Goal: Use online tool/utility: Utilize a website feature to perform a specific function

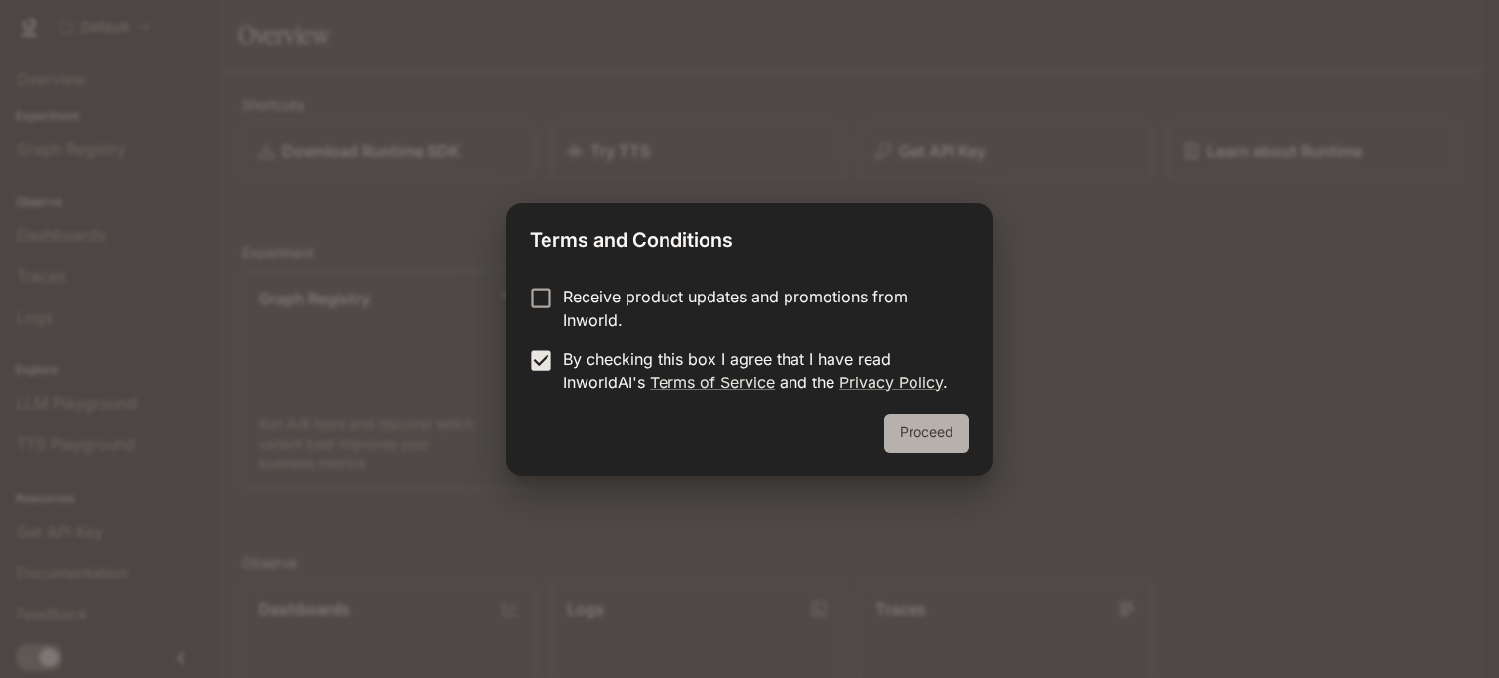
click at [928, 440] on button "Proceed" at bounding box center [926, 433] width 85 height 39
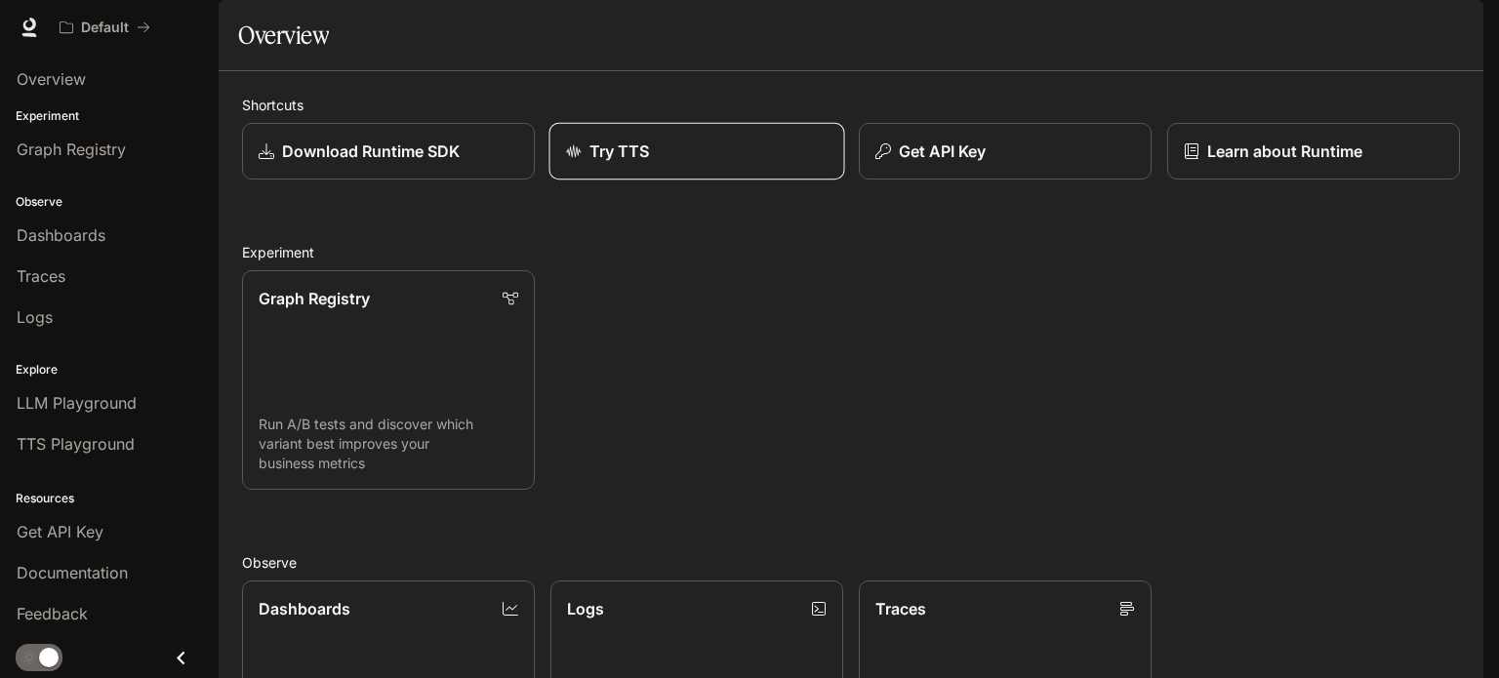
click at [654, 181] on link "Try TTS" at bounding box center [698, 152] width 296 height 58
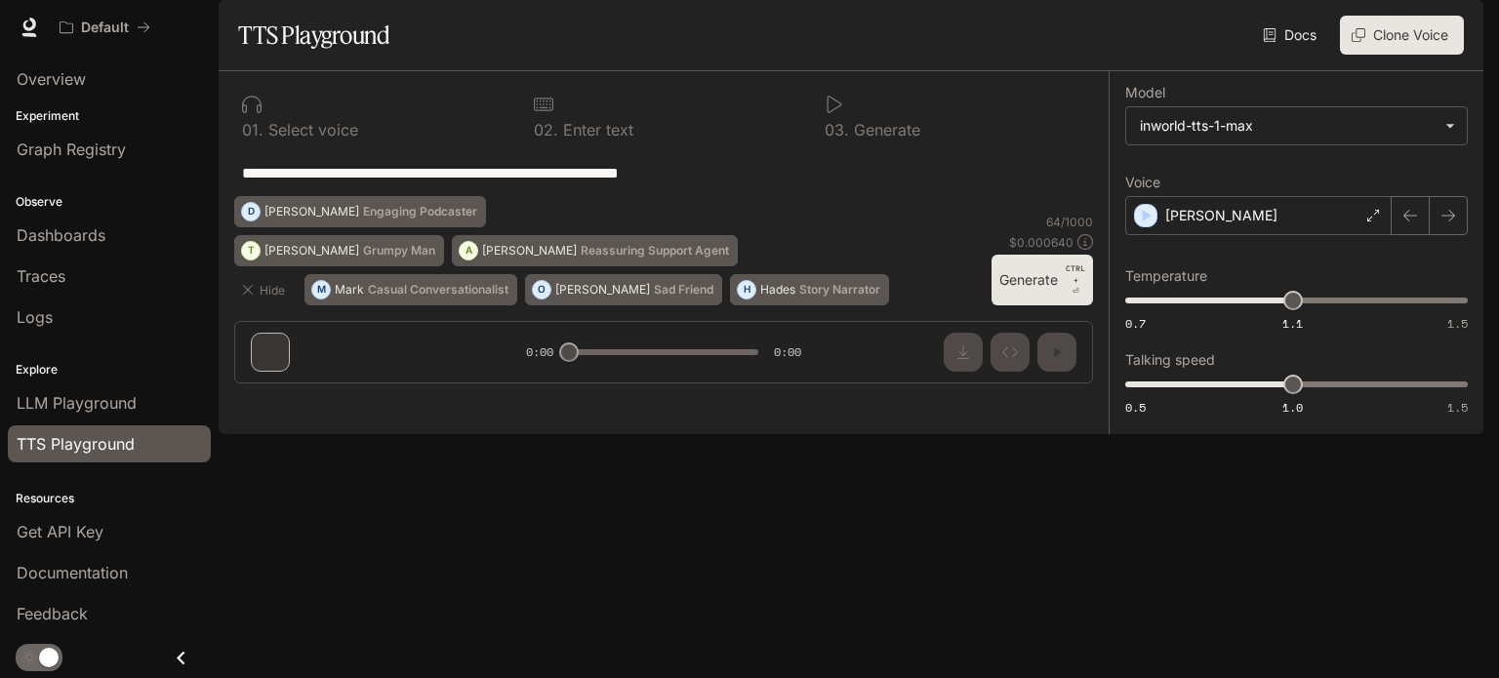
click at [328, 138] on p "Select voice" at bounding box center [311, 130] width 95 height 16
click at [250, 114] on icon at bounding box center [252, 105] width 20 height 20
click at [559, 138] on p "Enter text" at bounding box center [595, 130] width 75 height 16
click at [849, 145] on div "0 3 . Generate" at bounding box center [955, 116] width 276 height 59
click at [1297, 235] on div "[PERSON_NAME]" at bounding box center [1258, 215] width 266 height 39
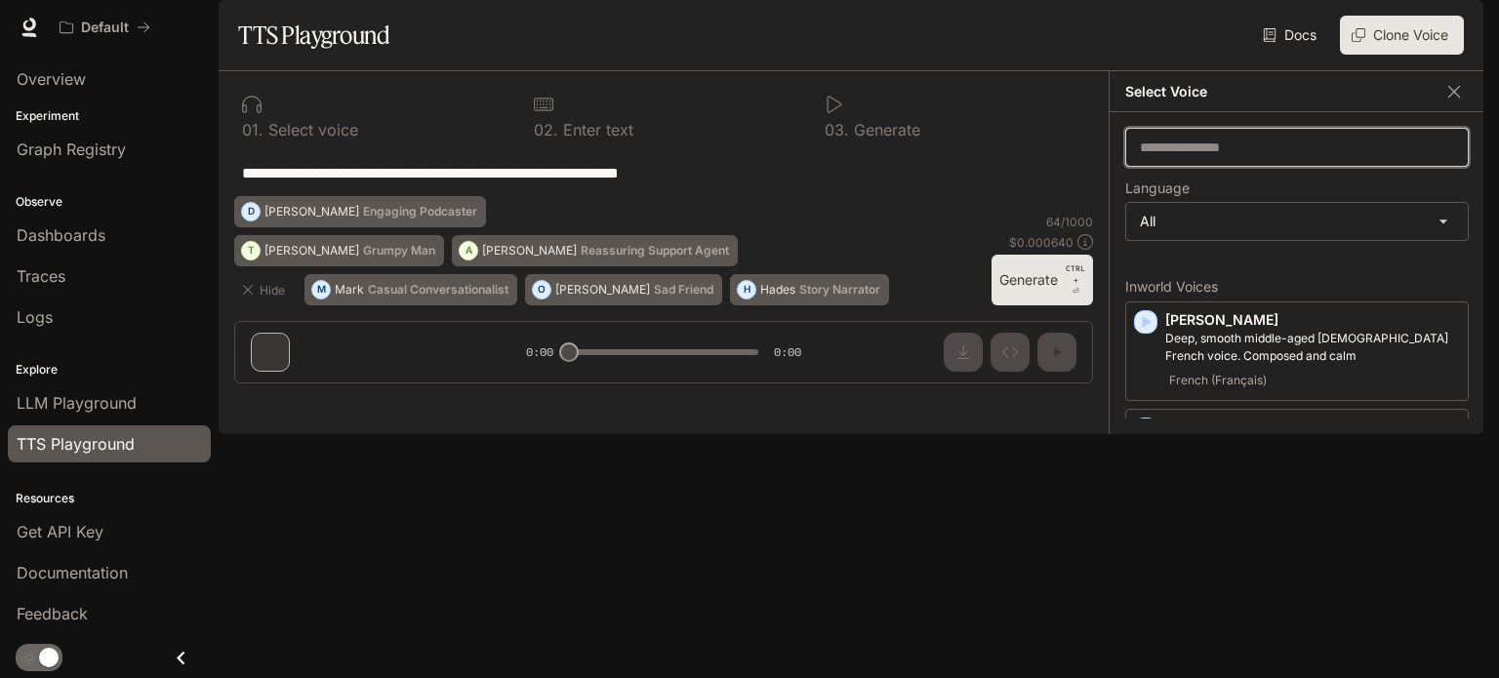
click at [1210, 157] on input "text" at bounding box center [1297, 148] width 342 height 20
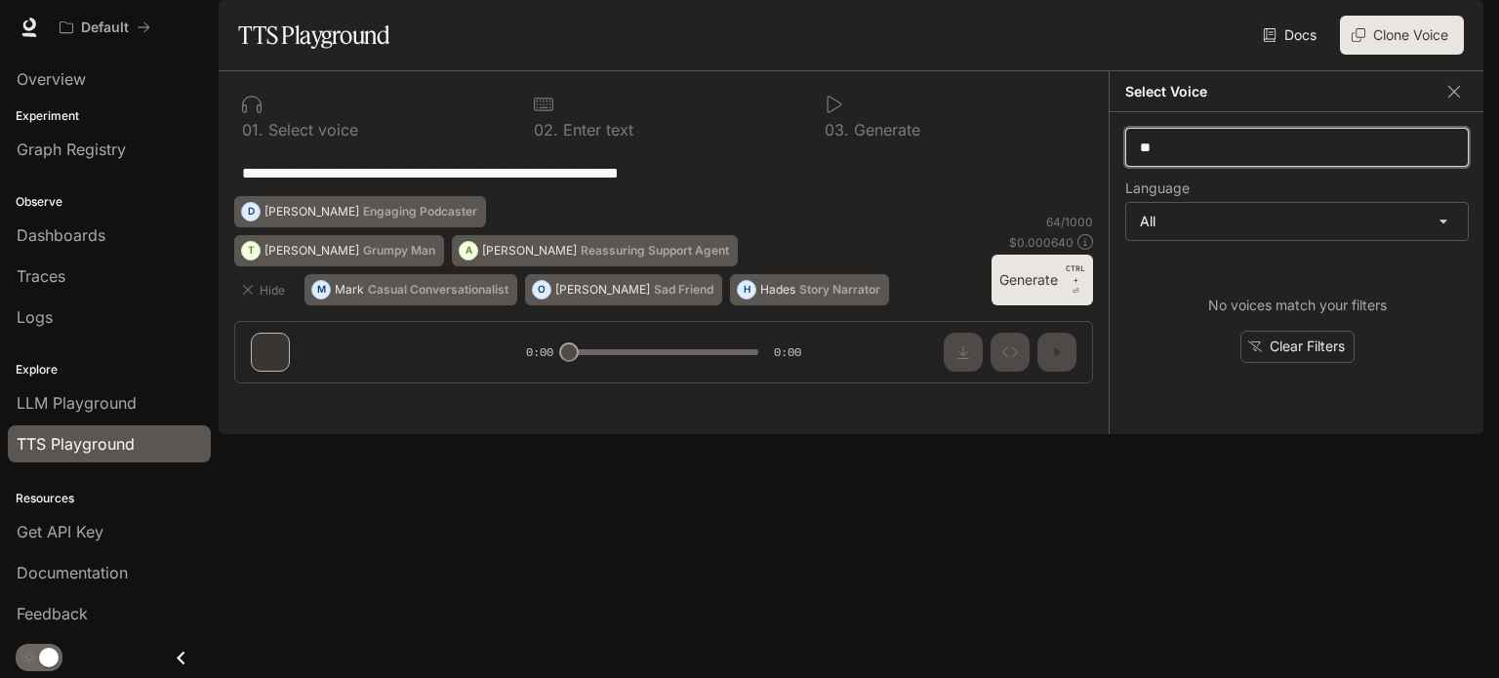
type input "*"
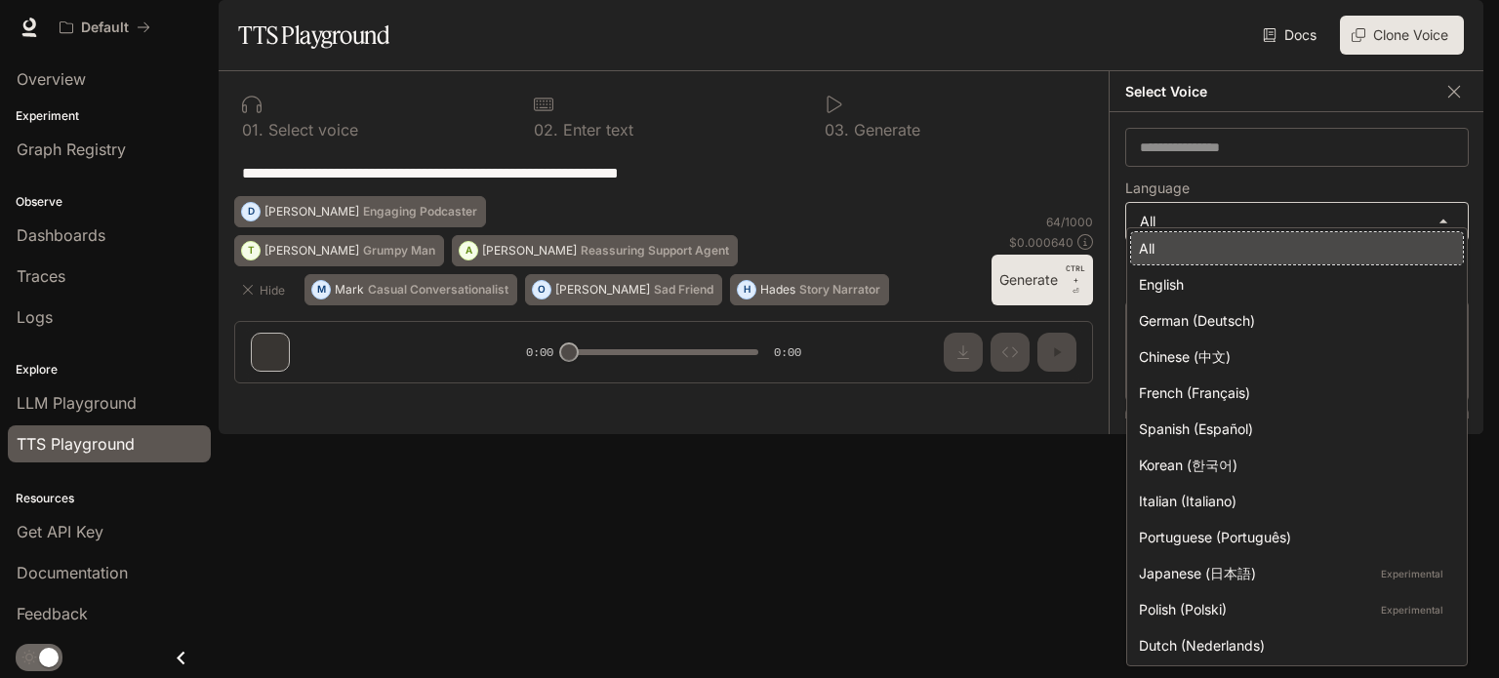
click at [1217, 276] on body "**********" at bounding box center [749, 339] width 1499 height 678
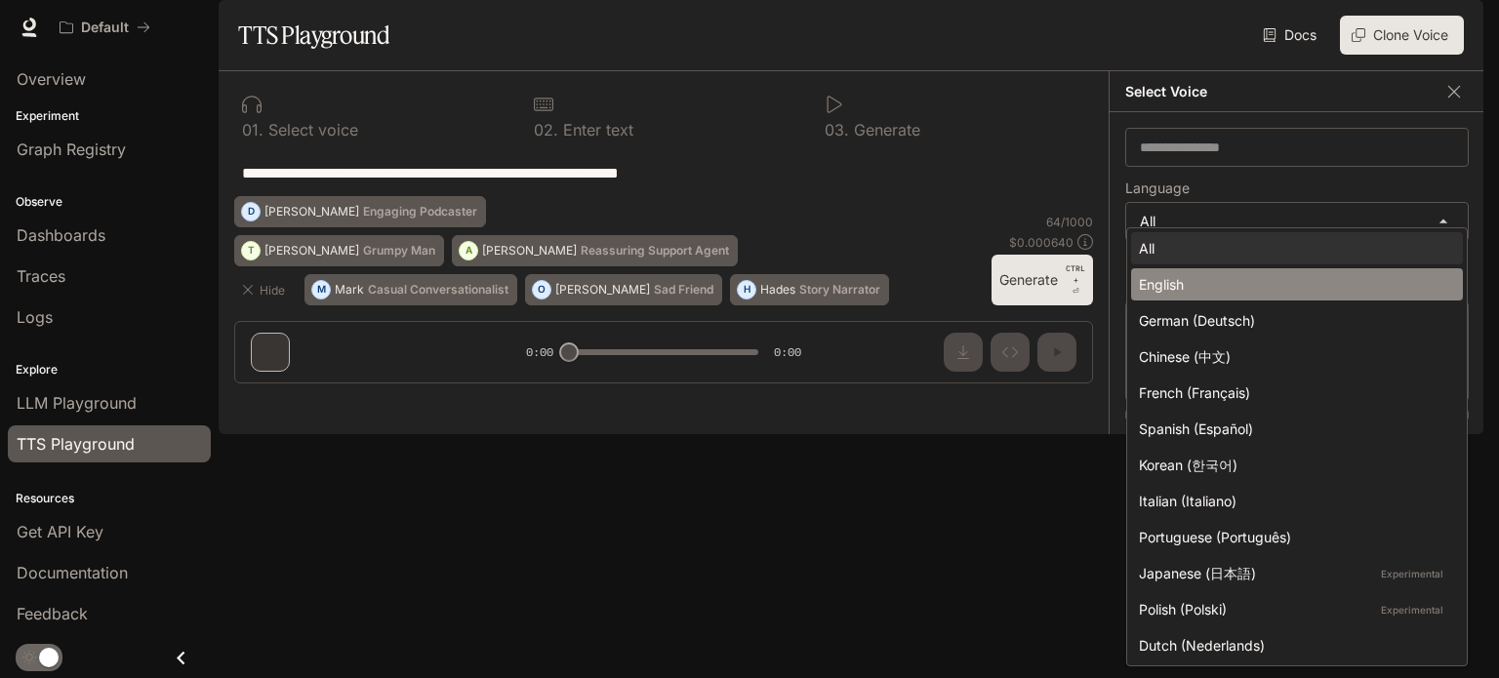
click at [1190, 276] on div "English" at bounding box center [1293, 284] width 308 height 20
type input "*****"
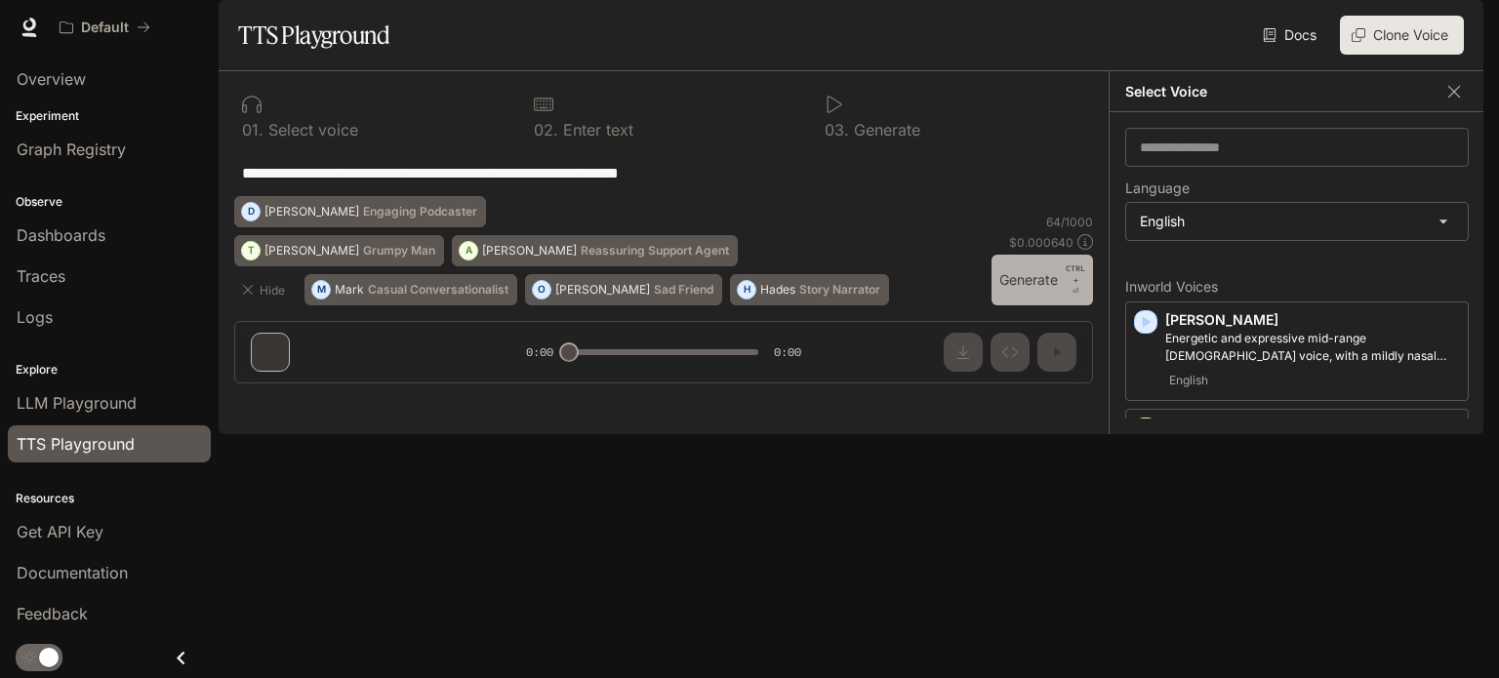
click at [1027, 306] on button "Generate CTRL + ⏎" at bounding box center [1043, 280] width 102 height 51
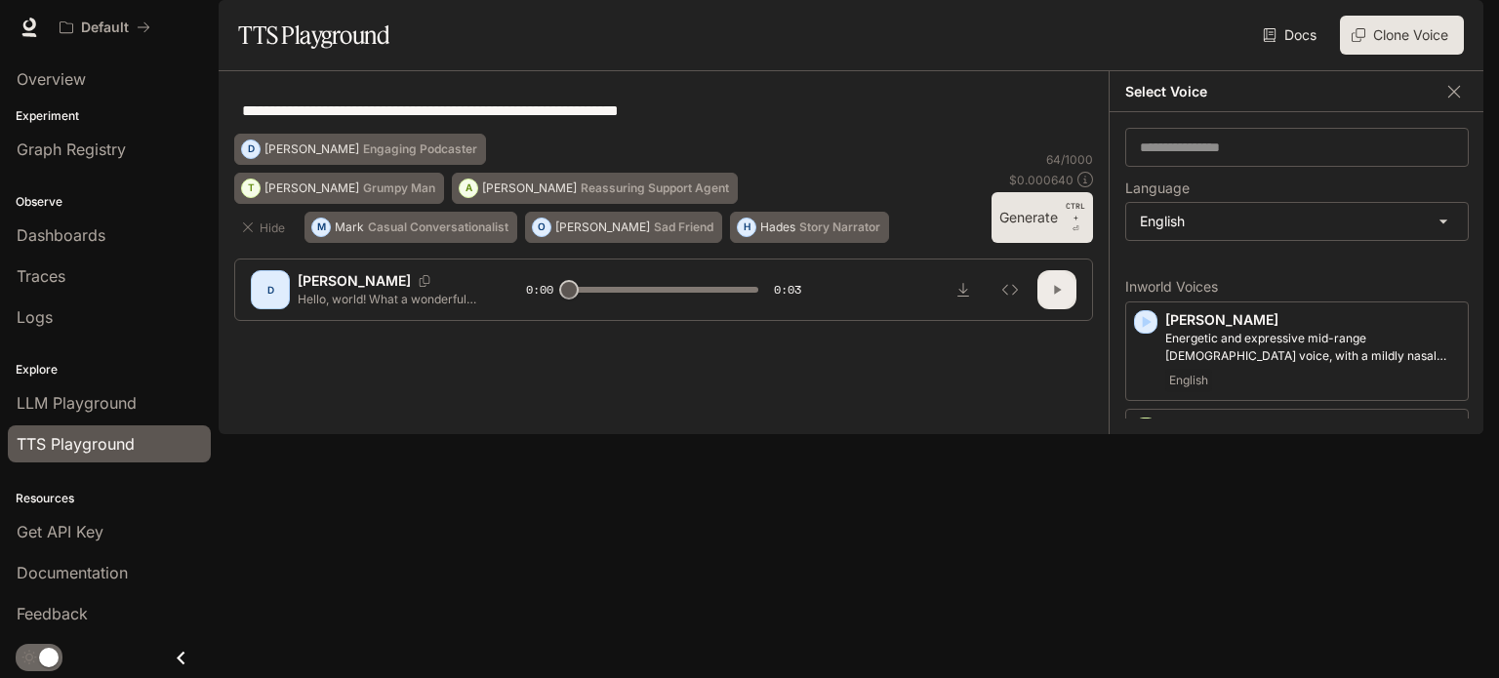
click at [1051, 298] on icon "button" at bounding box center [1057, 290] width 16 height 16
type input "*"
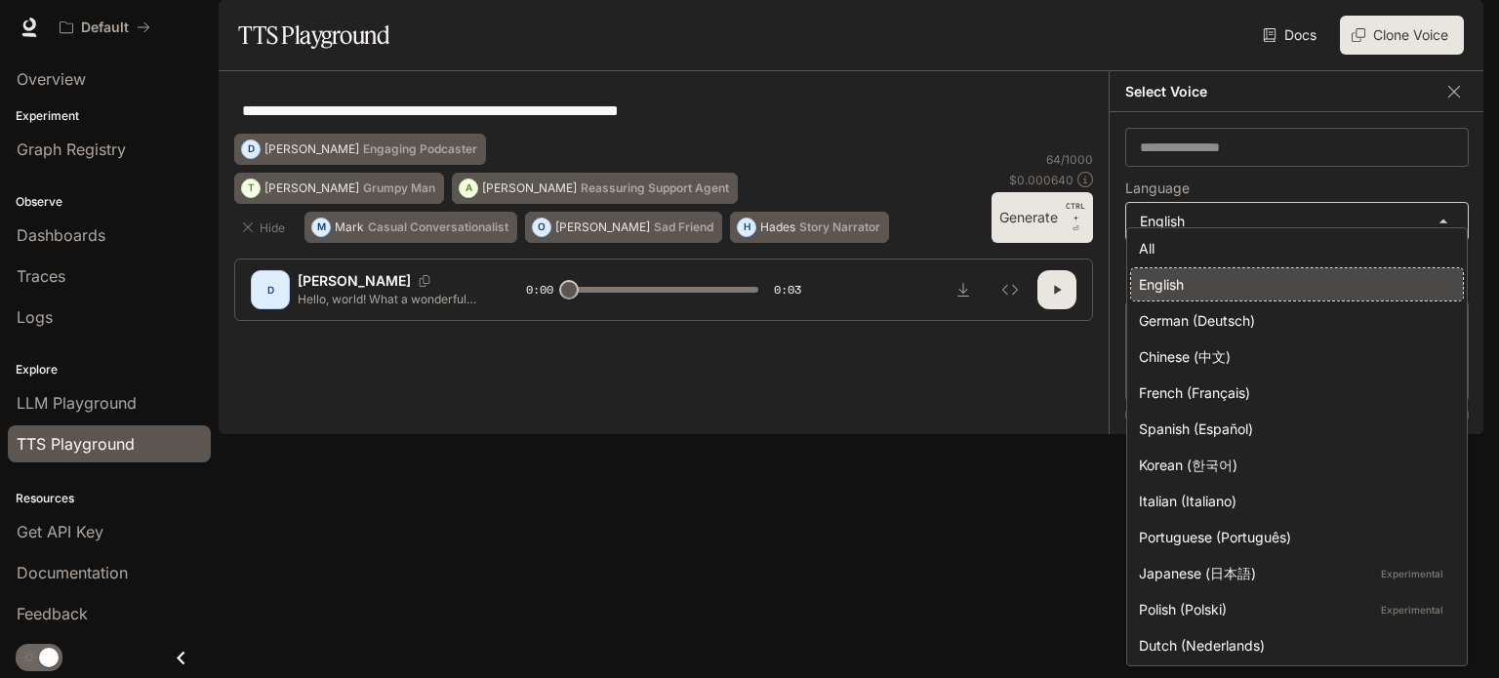
click at [1386, 273] on body "**********" at bounding box center [749, 339] width 1499 height 678
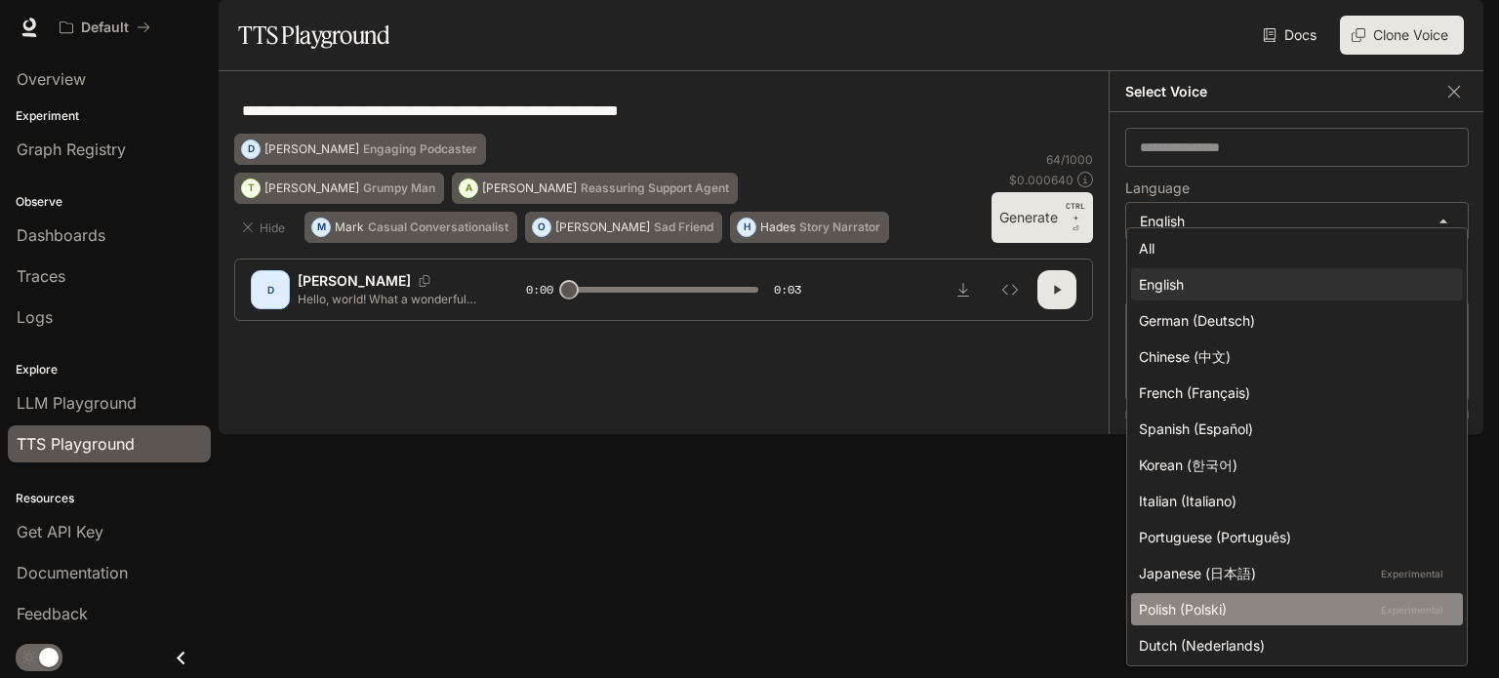
click at [1207, 596] on li "Polish (Polski) Experimental" at bounding box center [1297, 609] width 332 height 32
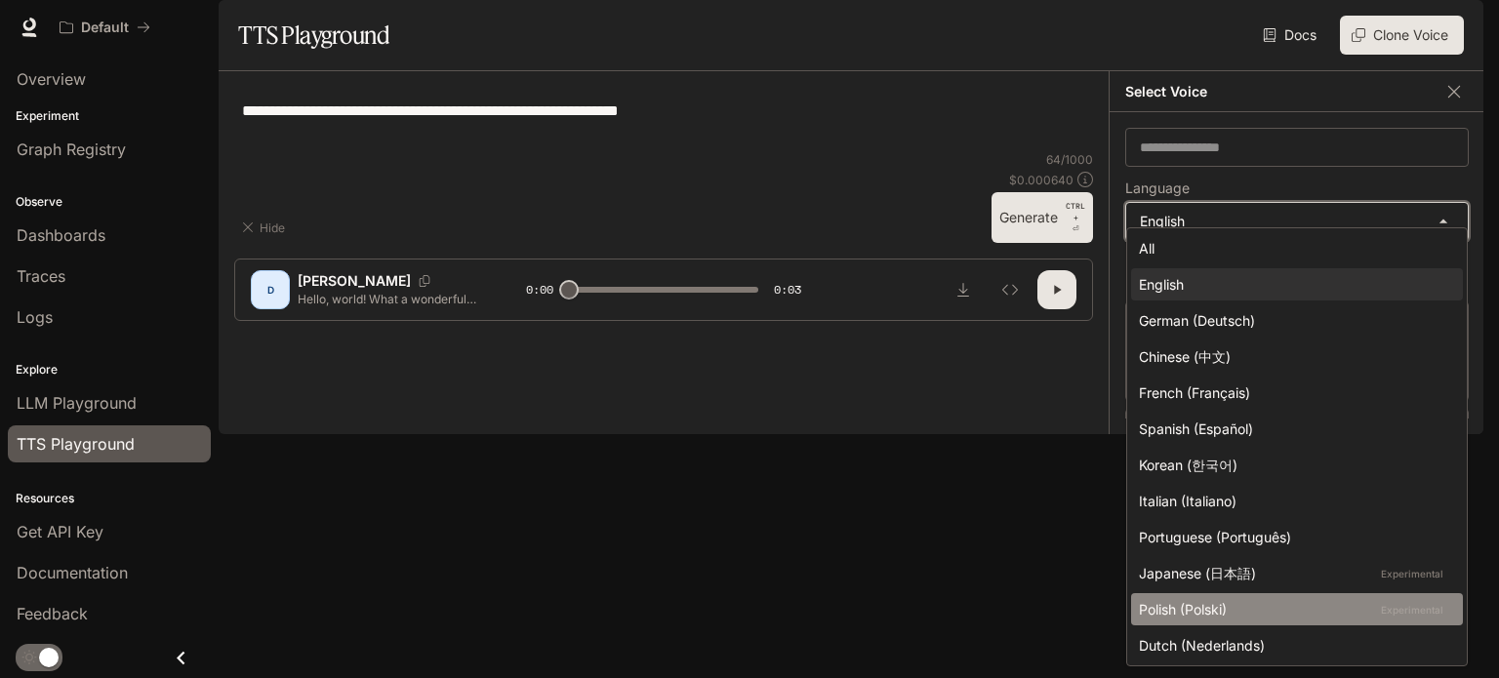
type input "*****"
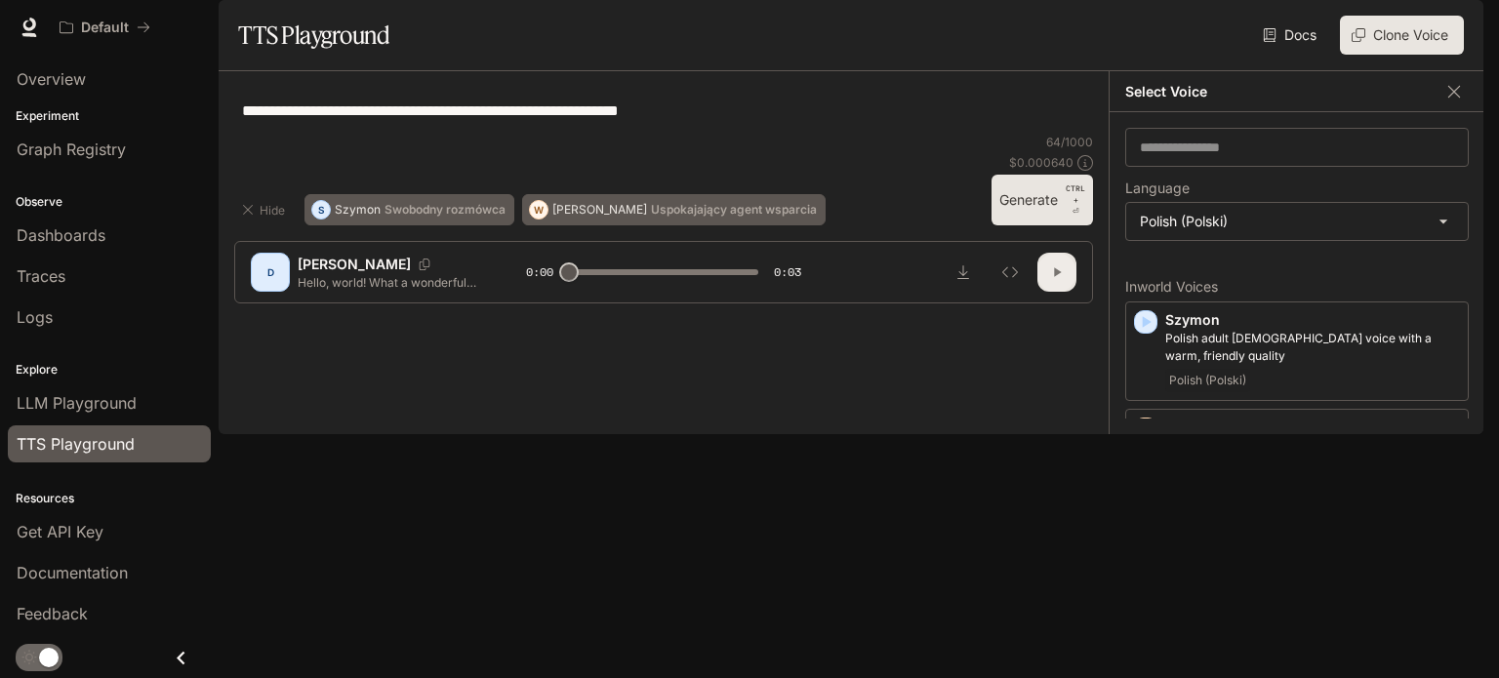
click at [1049, 280] on icon "button" at bounding box center [1057, 273] width 16 height 16
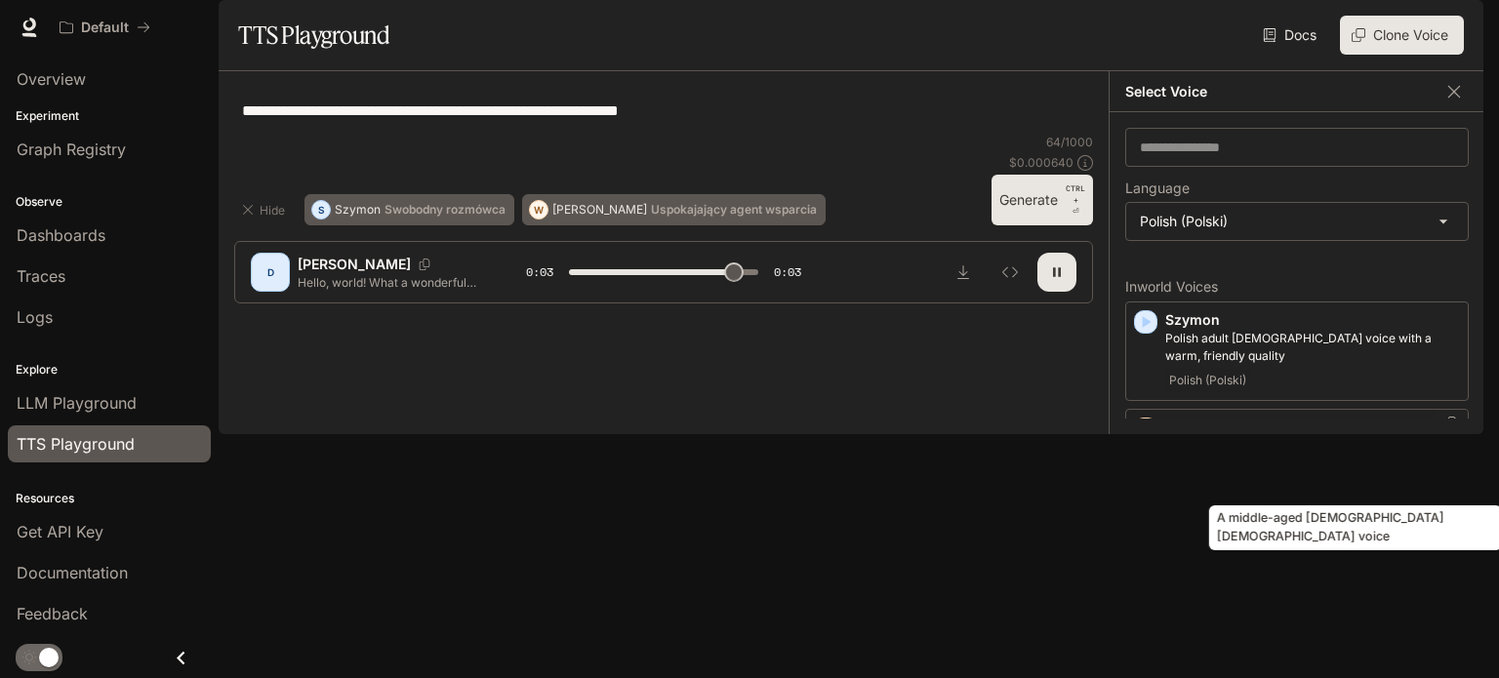
click at [1211, 472] on p "A middle-aged [DEMOGRAPHIC_DATA] [DEMOGRAPHIC_DATA] voice" at bounding box center [1312, 454] width 295 height 35
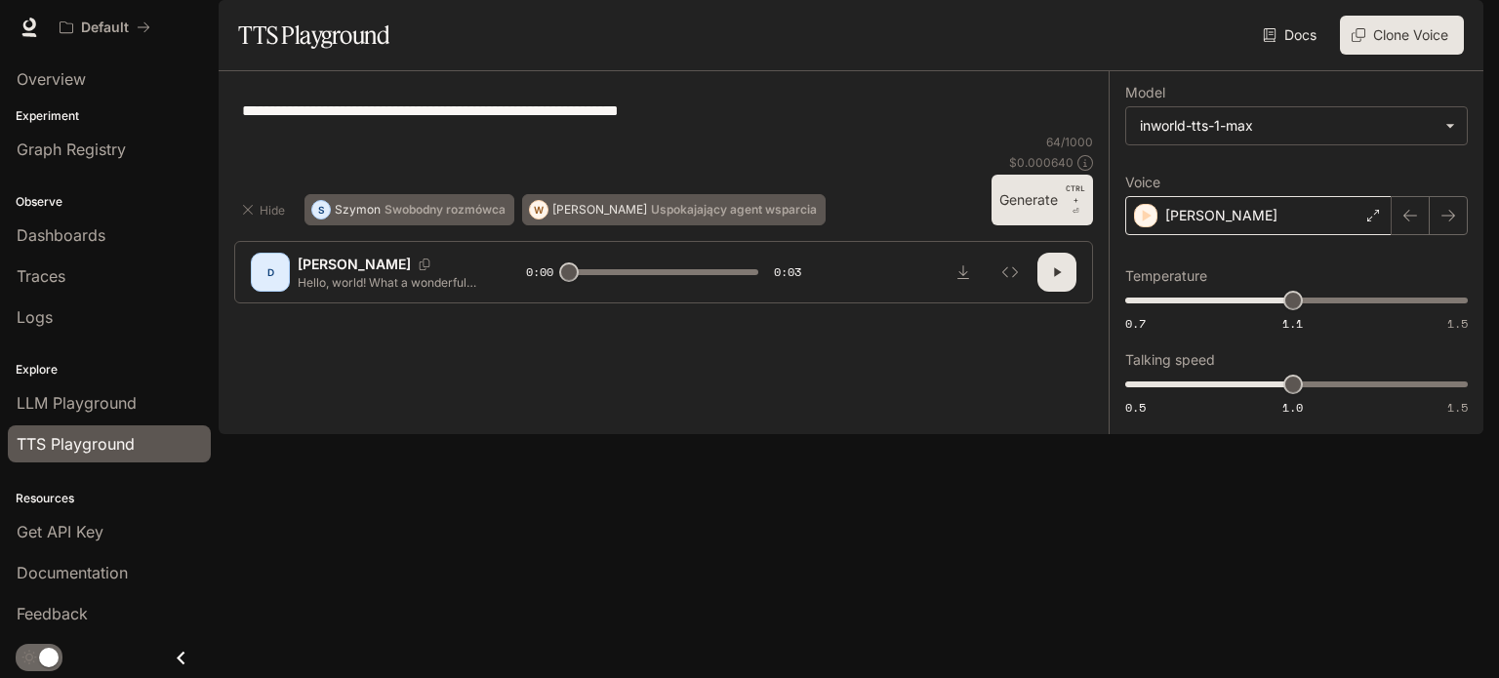
click at [1234, 235] on div "[PERSON_NAME]" at bounding box center [1258, 215] width 266 height 39
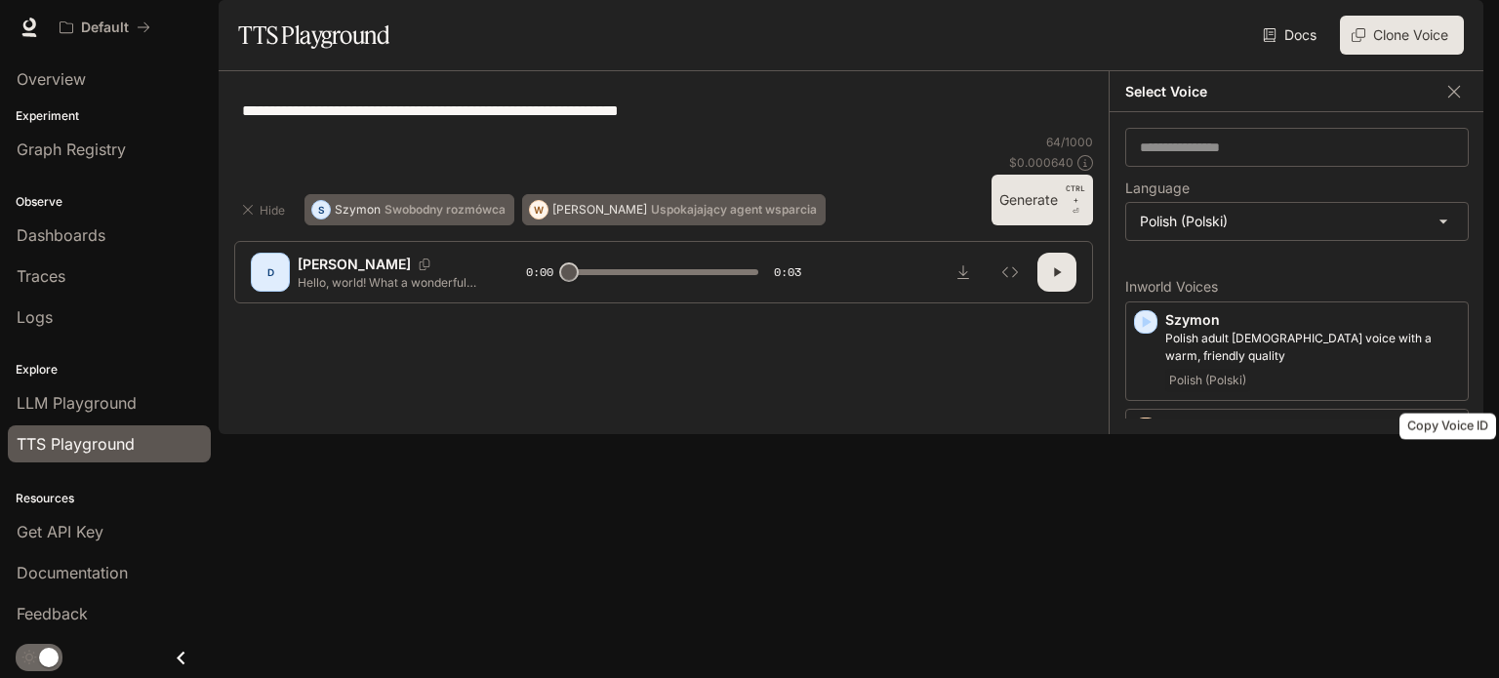
click at [1449, 432] on icon "Copy Voice ID" at bounding box center [1451, 425] width 14 height 16
click at [453, 291] on p "Hello, world! What a wonderful day to be a text-to-speech model!" at bounding box center [389, 282] width 182 height 17
click at [262, 225] on button "Hide" at bounding box center [265, 209] width 62 height 31
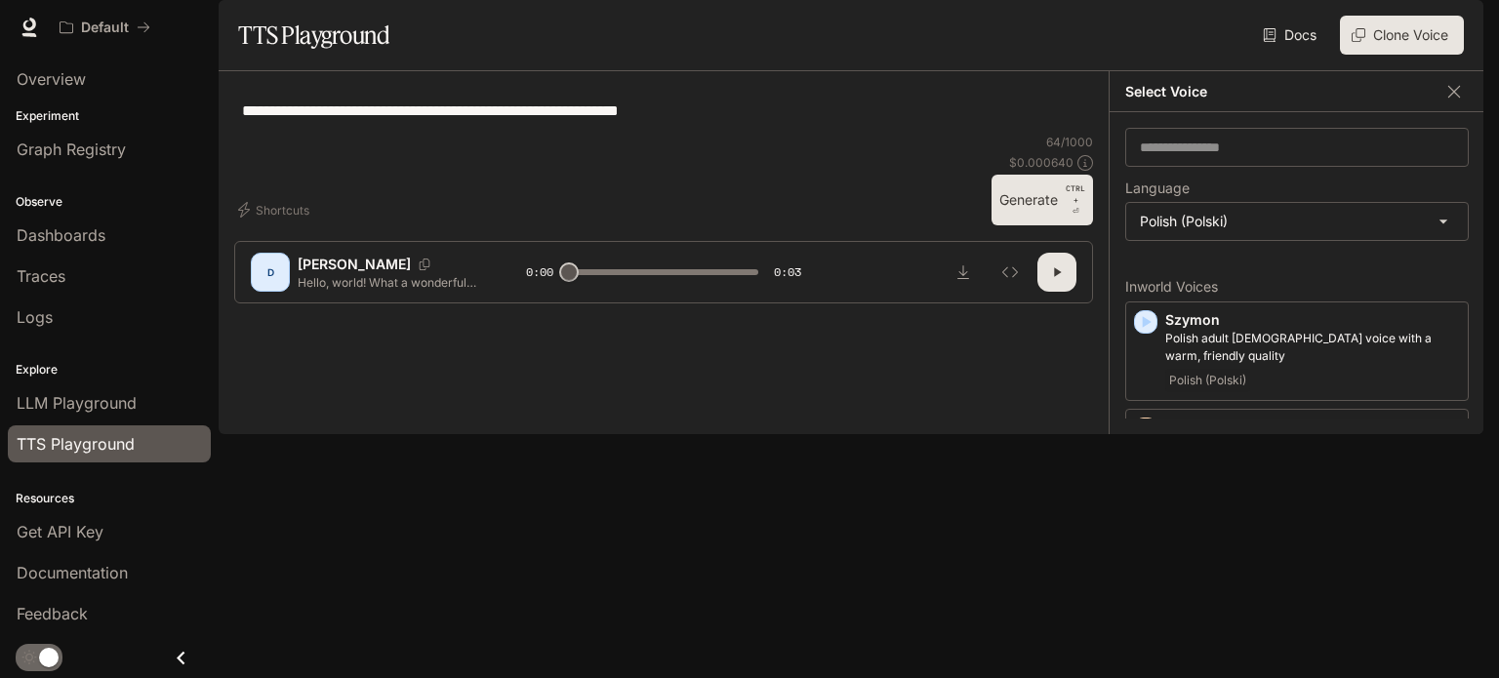
click at [386, 274] on div "[PERSON_NAME]" at bounding box center [412, 265] width 228 height 20
click at [446, 291] on p "Hello, world! What a wonderful day to be a text-to-speech model!" at bounding box center [389, 282] width 182 height 17
click at [1207, 392] on div "Szymon [DEMOGRAPHIC_DATA] adult [DEMOGRAPHIC_DATA] voice with a warm, friendly …" at bounding box center [1312, 351] width 295 height 82
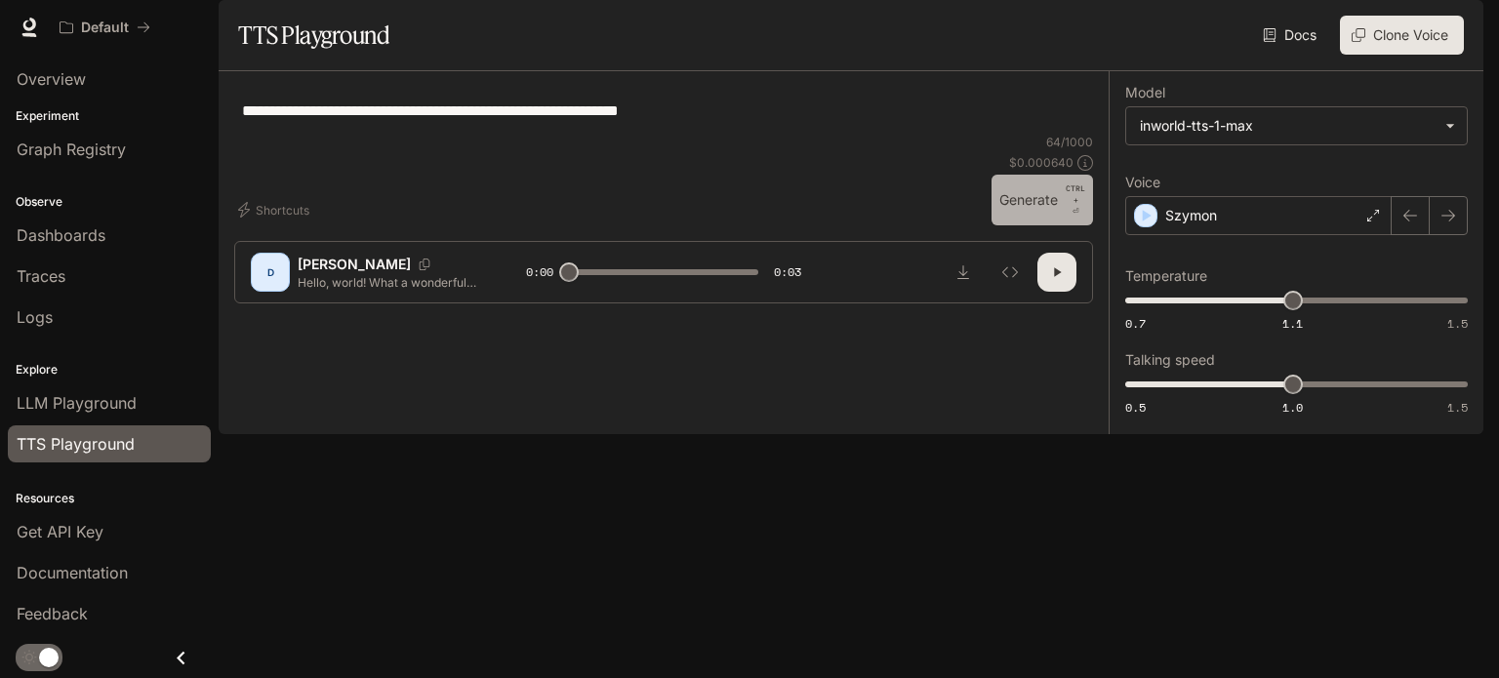
click at [1046, 225] on button "Generate CTRL + ⏎" at bounding box center [1043, 200] width 102 height 51
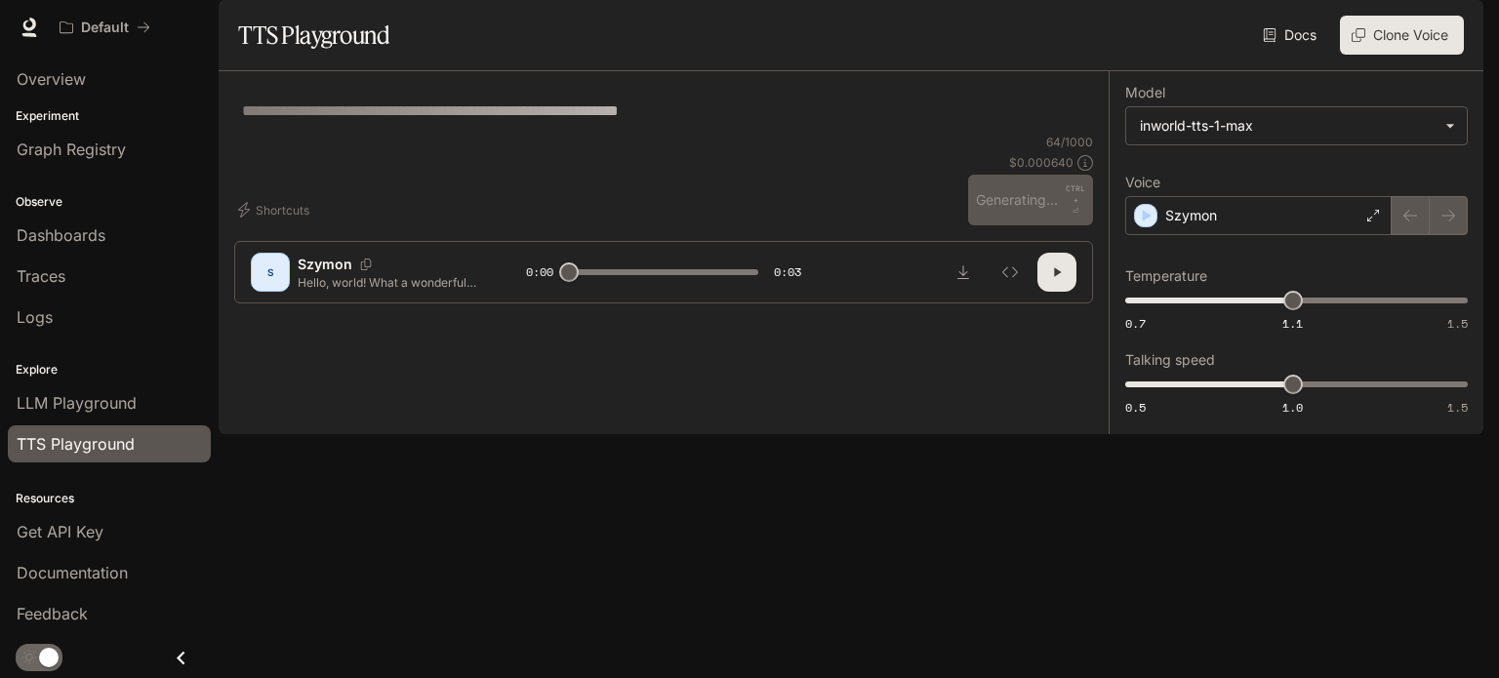
click at [1046, 225] on div "64 / 1000 $ 0.000640 Generating... CTRL + ⏎" at bounding box center [1030, 180] width 125 height 92
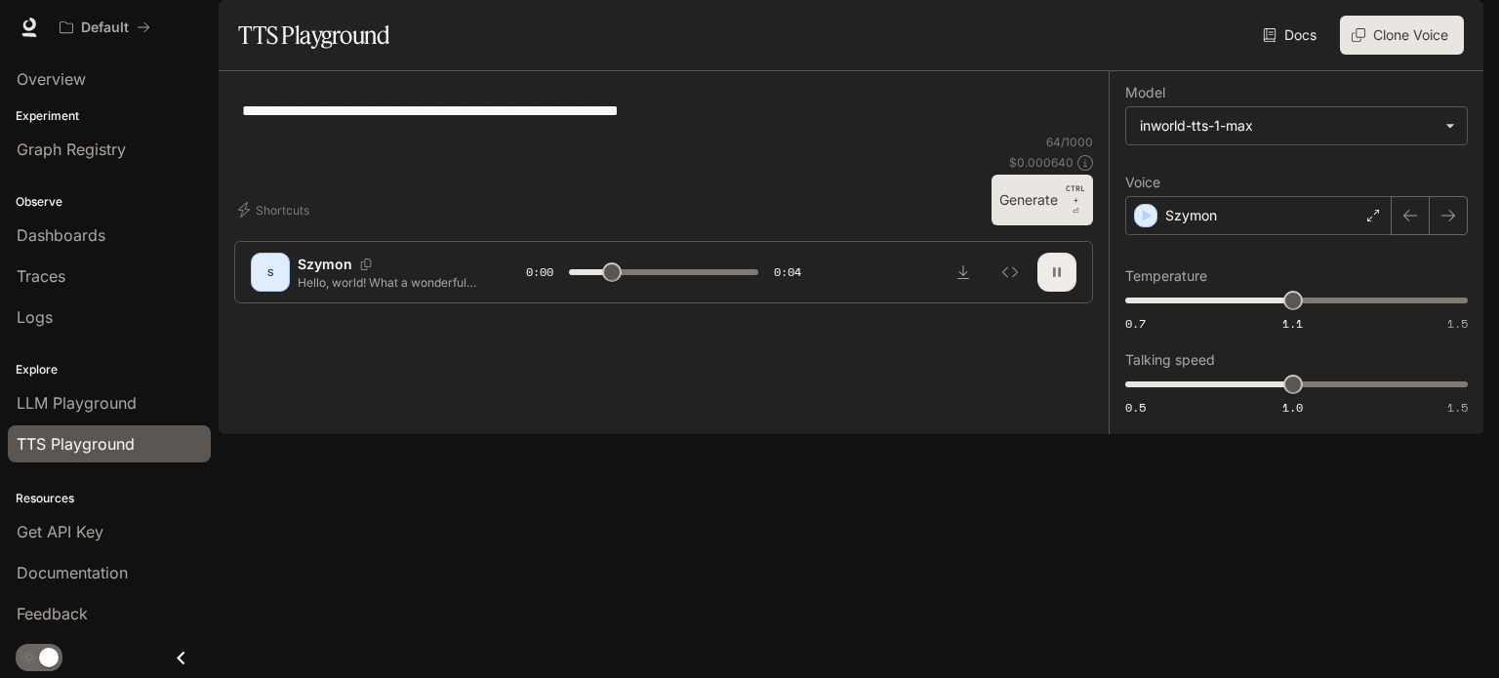
click at [1046, 292] on button "button" at bounding box center [1057, 272] width 39 height 39
click at [571, 287] on span at bounding box center [663, 272] width 189 height 29
type input "*"
click at [1346, 235] on div "Szymon" at bounding box center [1258, 215] width 266 height 39
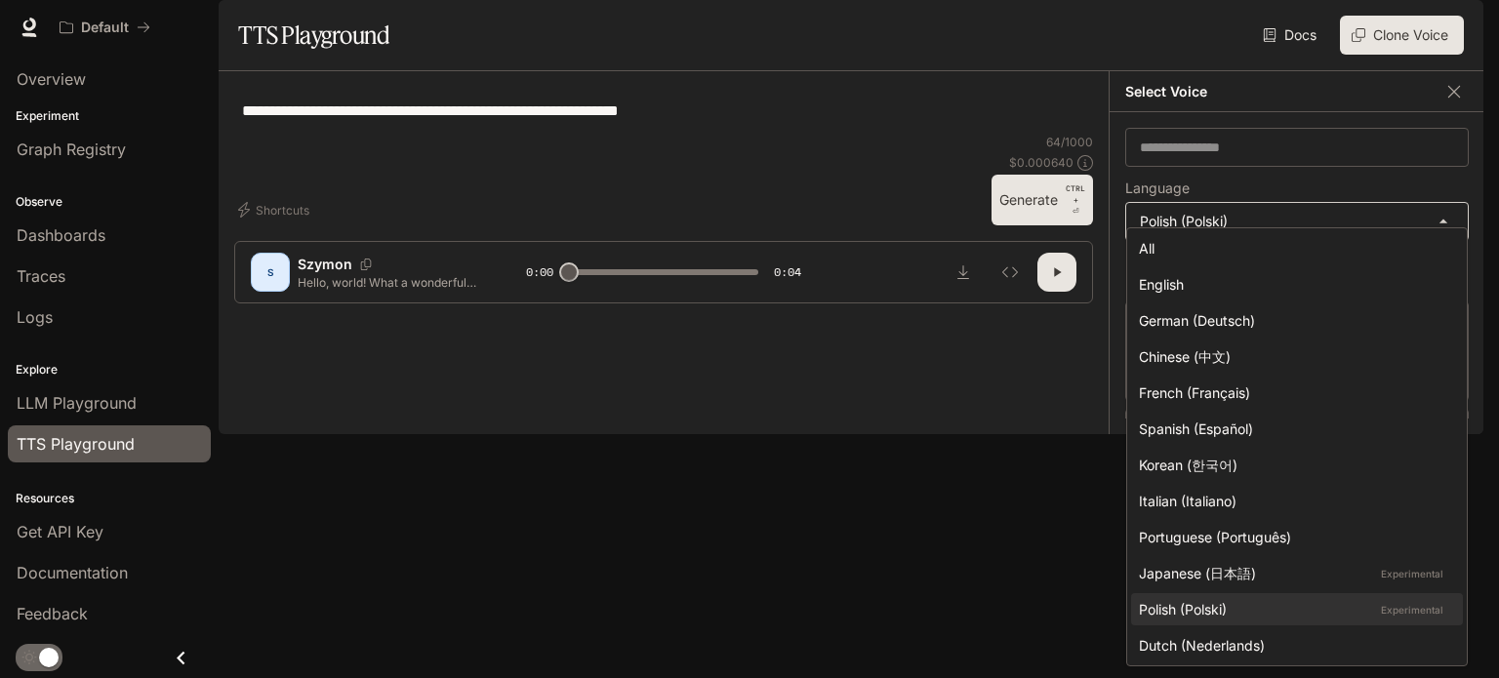
click at [1231, 283] on body "**********" at bounding box center [749, 339] width 1499 height 678
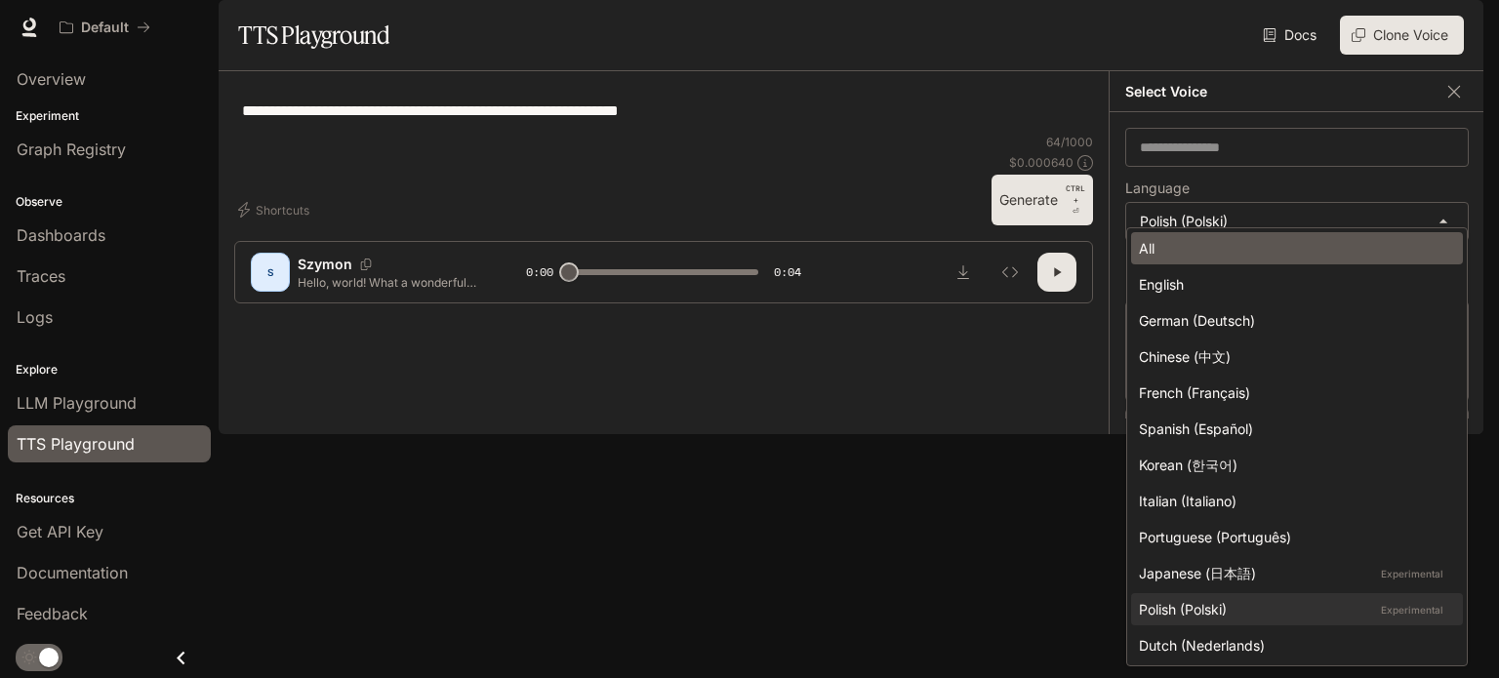
click at [1148, 244] on div "All" at bounding box center [1293, 248] width 308 height 20
type input "**********"
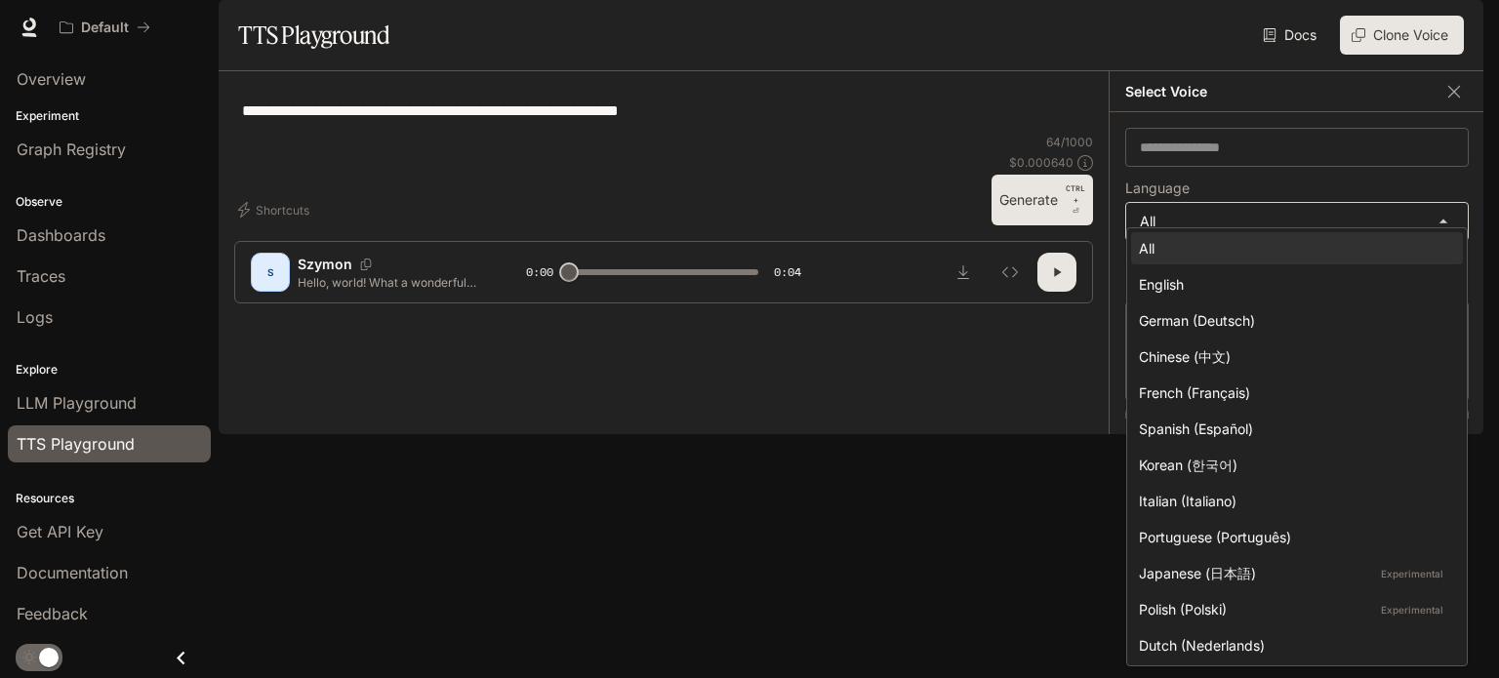
click at [1177, 270] on body "**********" at bounding box center [749, 339] width 1499 height 678
click at [941, 339] on div at bounding box center [749, 339] width 1499 height 678
